Goal: Download file/media

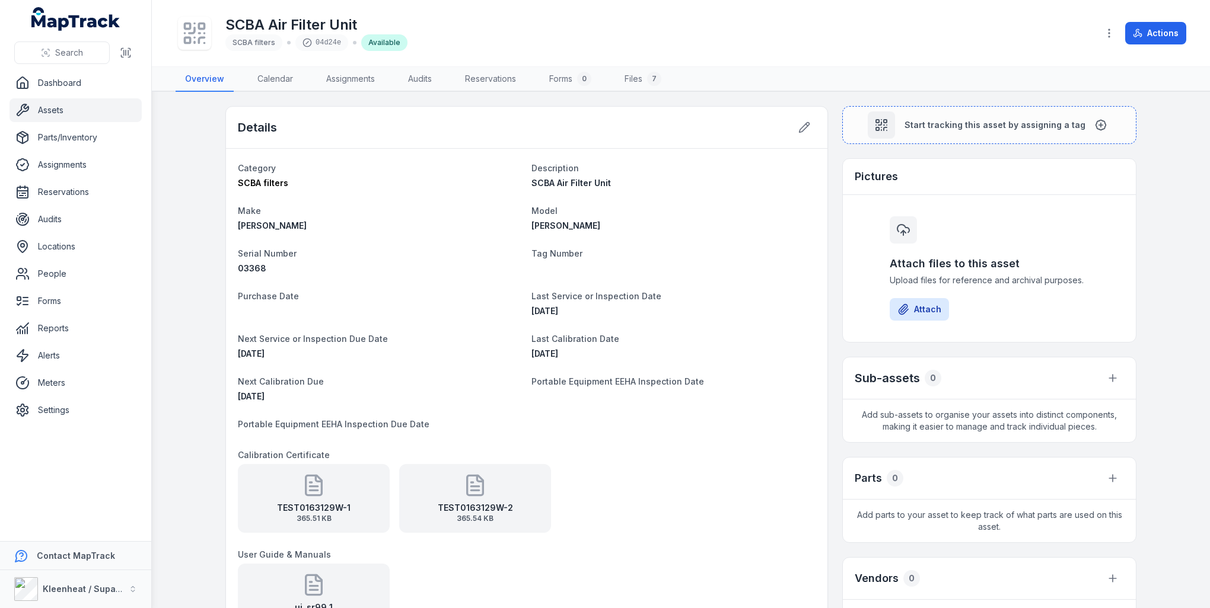
click at [325, 499] on div "TEST0163129W-1 365.51 KB" at bounding box center [314, 498] width 152 height 69
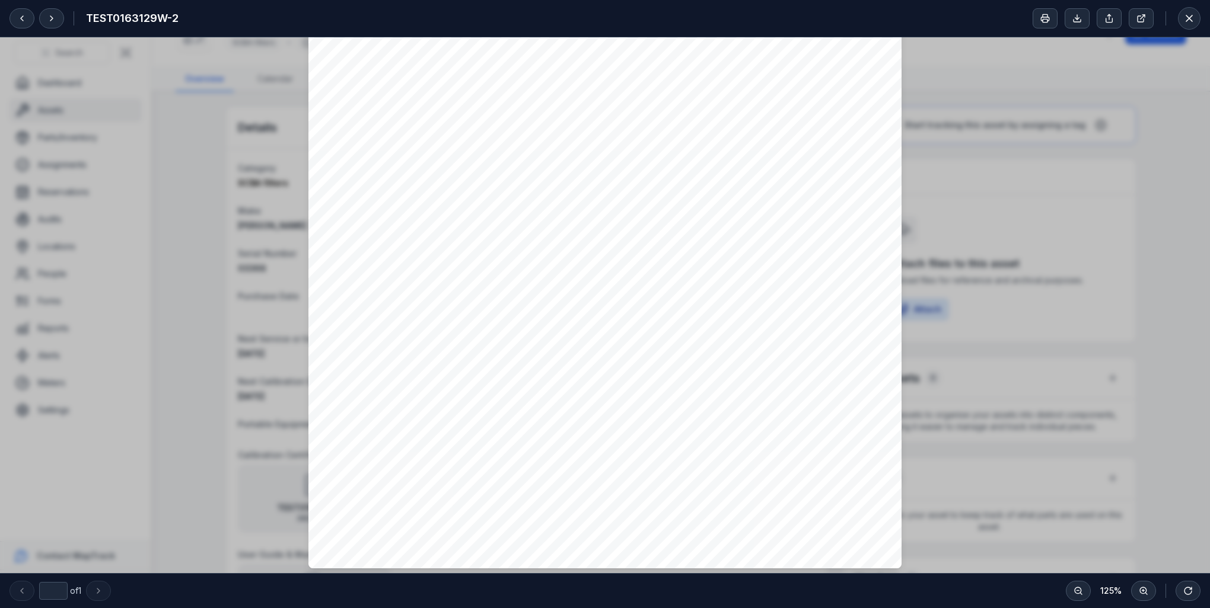
scroll to position [320, 0]
click at [21, 14] on icon at bounding box center [21, 18] width 9 height 9
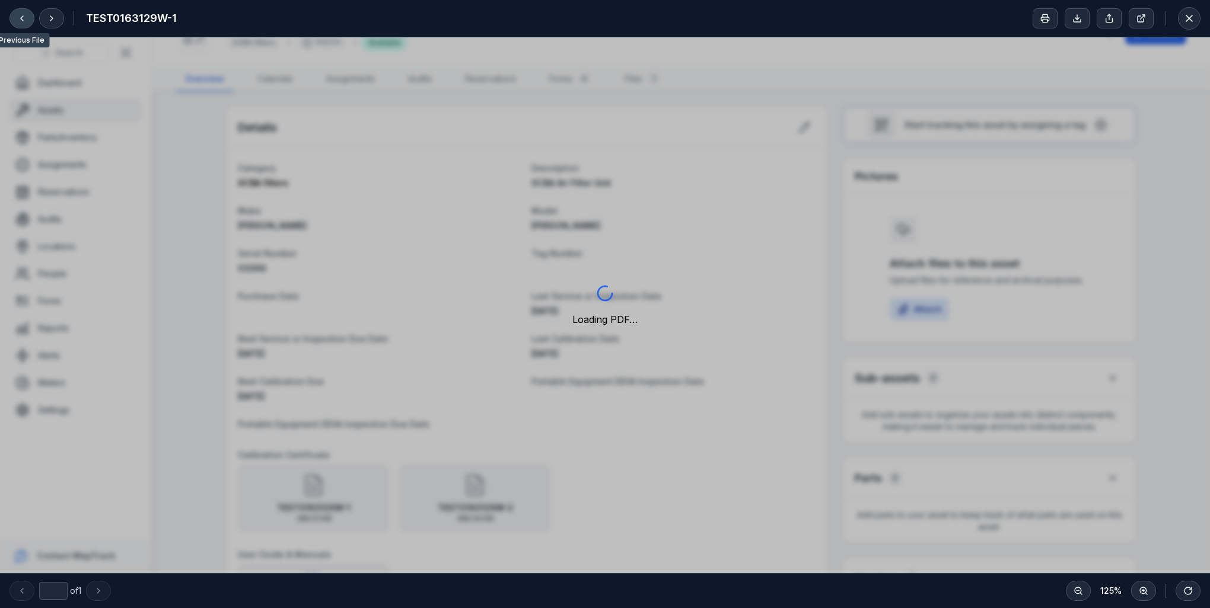
scroll to position [0, 0]
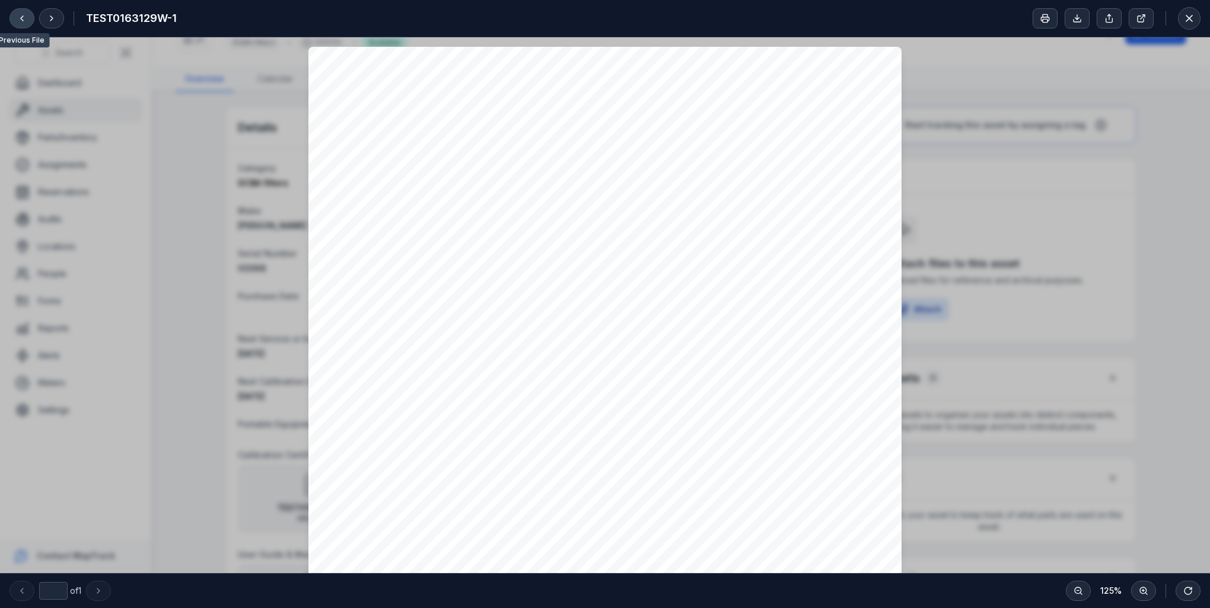
click at [19, 20] on icon at bounding box center [21, 18] width 9 height 9
click at [1190, 20] on icon at bounding box center [1189, 18] width 12 height 12
